Goal: Task Accomplishment & Management: Manage account settings

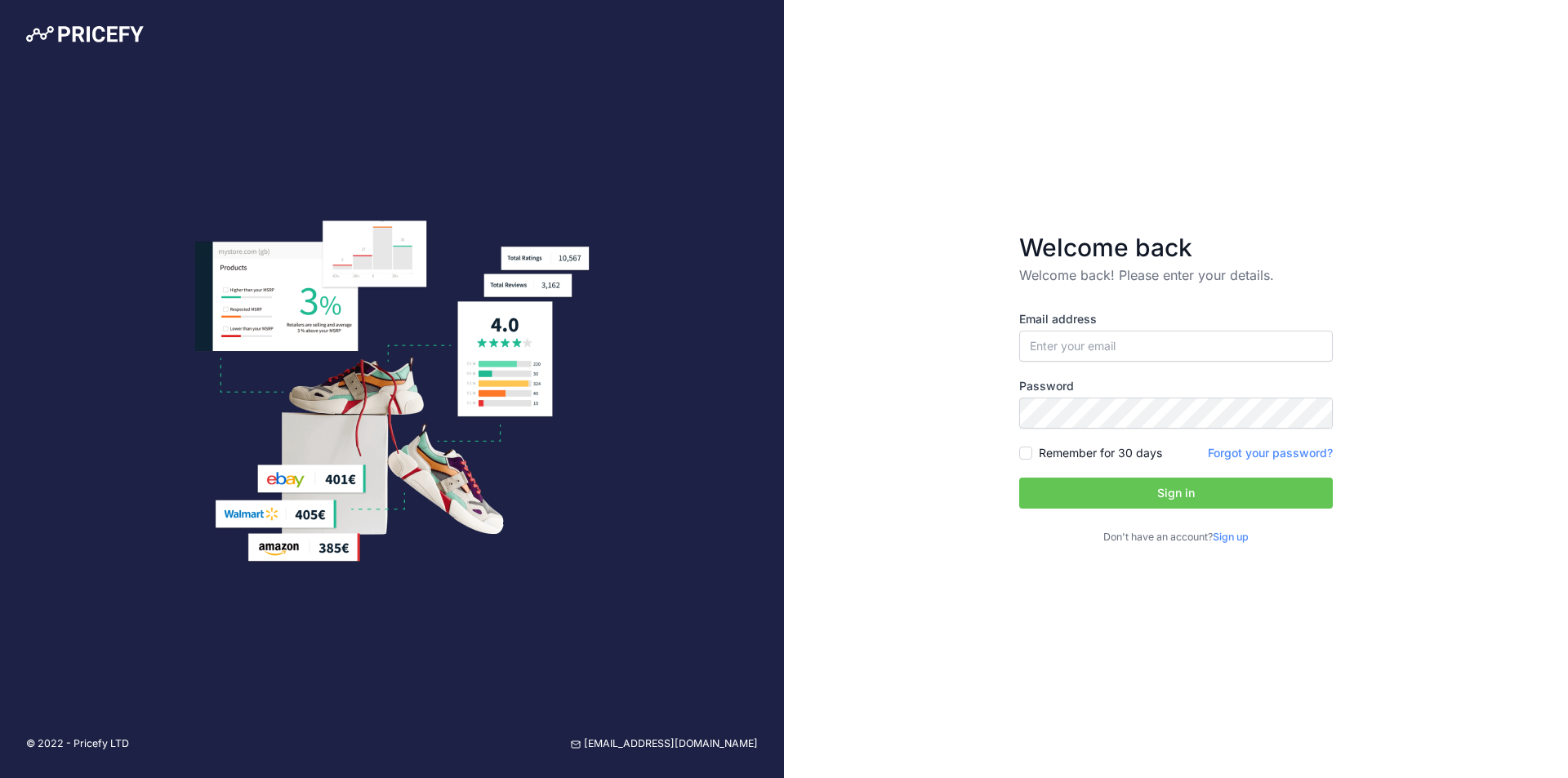
type input "VICKY@THBAKER.CO.UK"
click at [1140, 492] on button "Sign in" at bounding box center [1176, 492] width 314 height 31
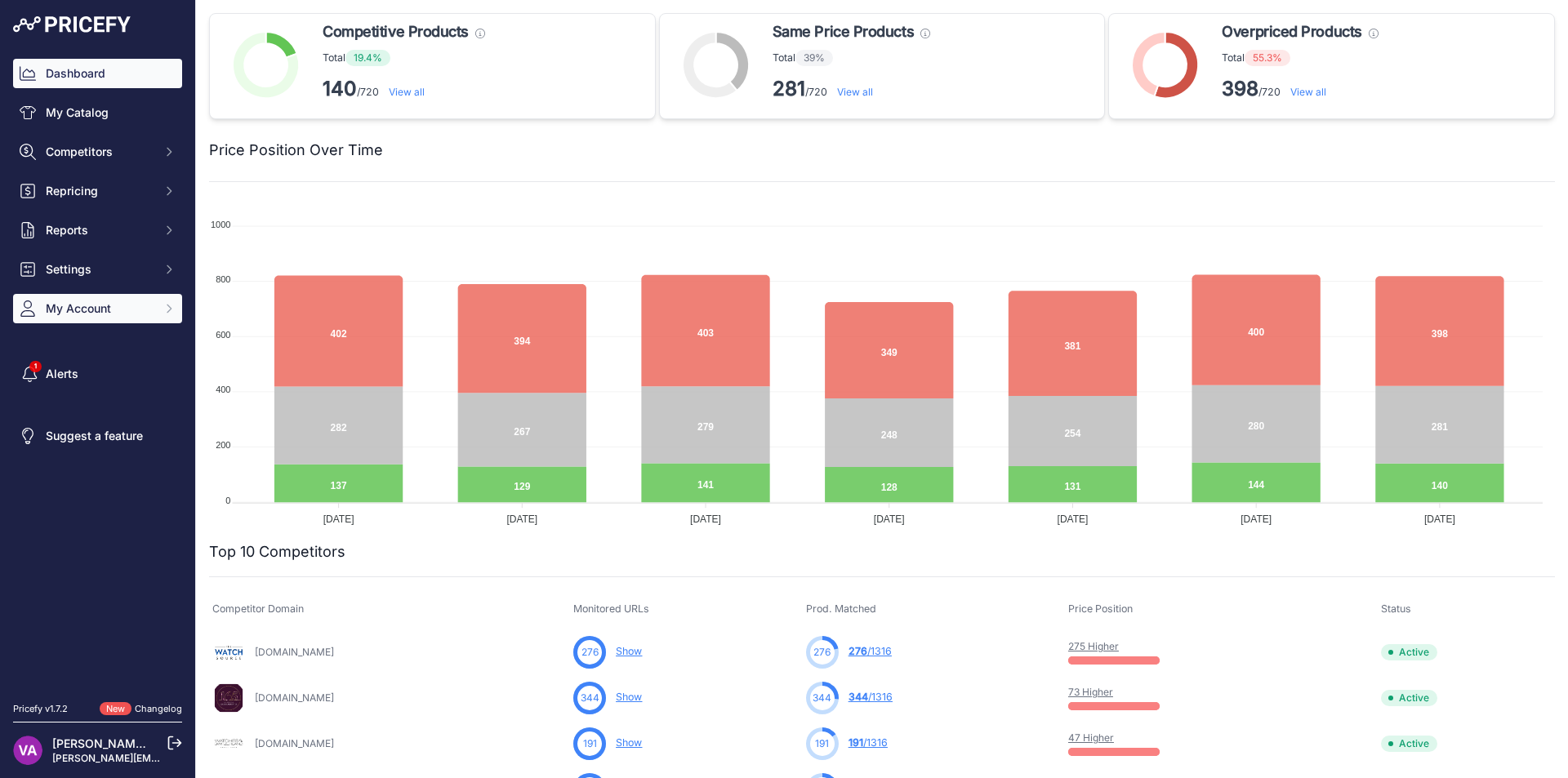
click at [89, 315] on span "My Account" at bounding box center [99, 309] width 107 height 17
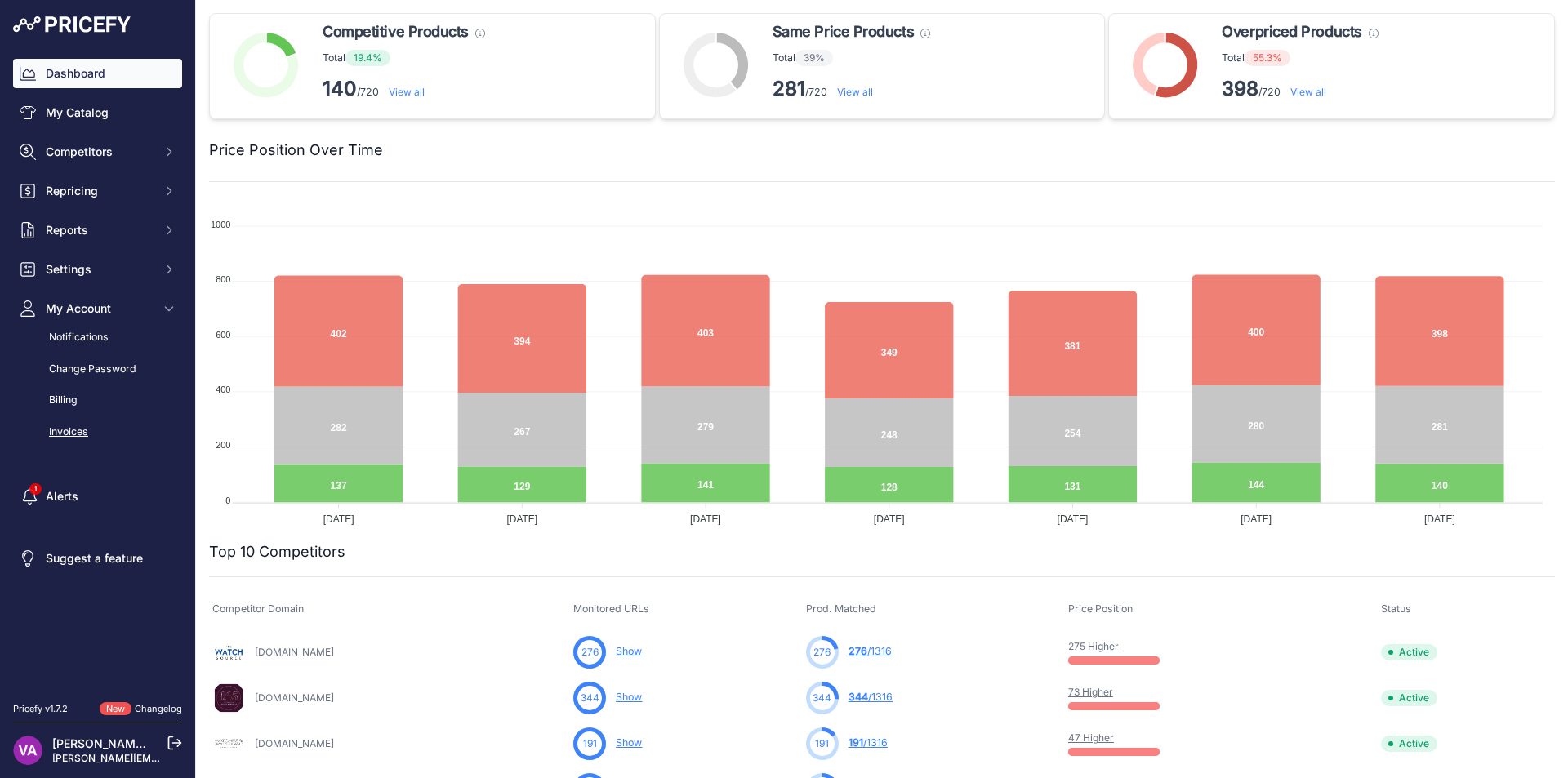
click at [65, 426] on link "Invoices" at bounding box center [98, 432] width 169 height 29
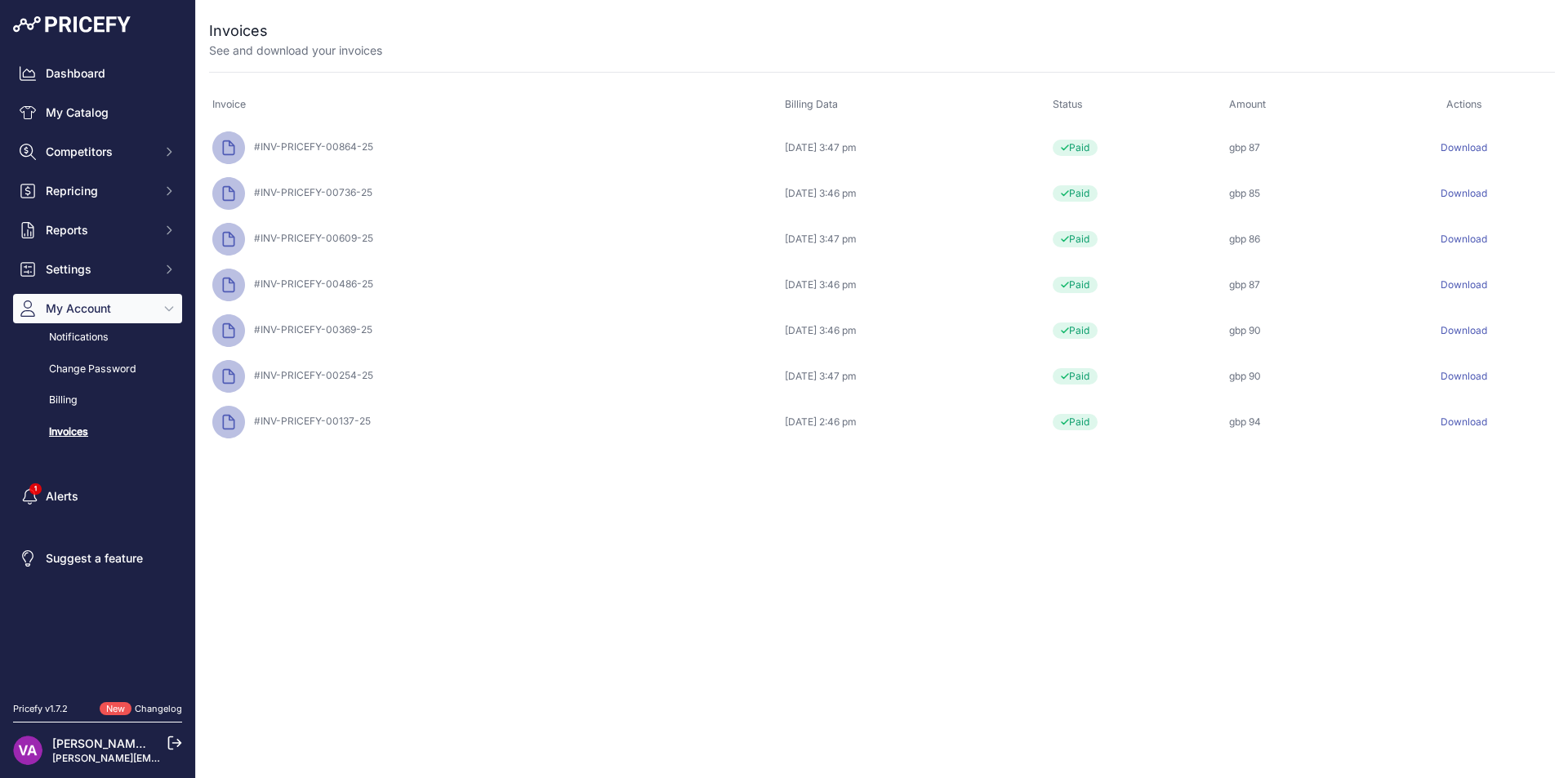
click at [1480, 196] on link "Download" at bounding box center [1464, 193] width 46 height 12
click at [1462, 144] on link "Download" at bounding box center [1464, 147] width 46 height 12
